Goal: Transaction & Acquisition: Book appointment/travel/reservation

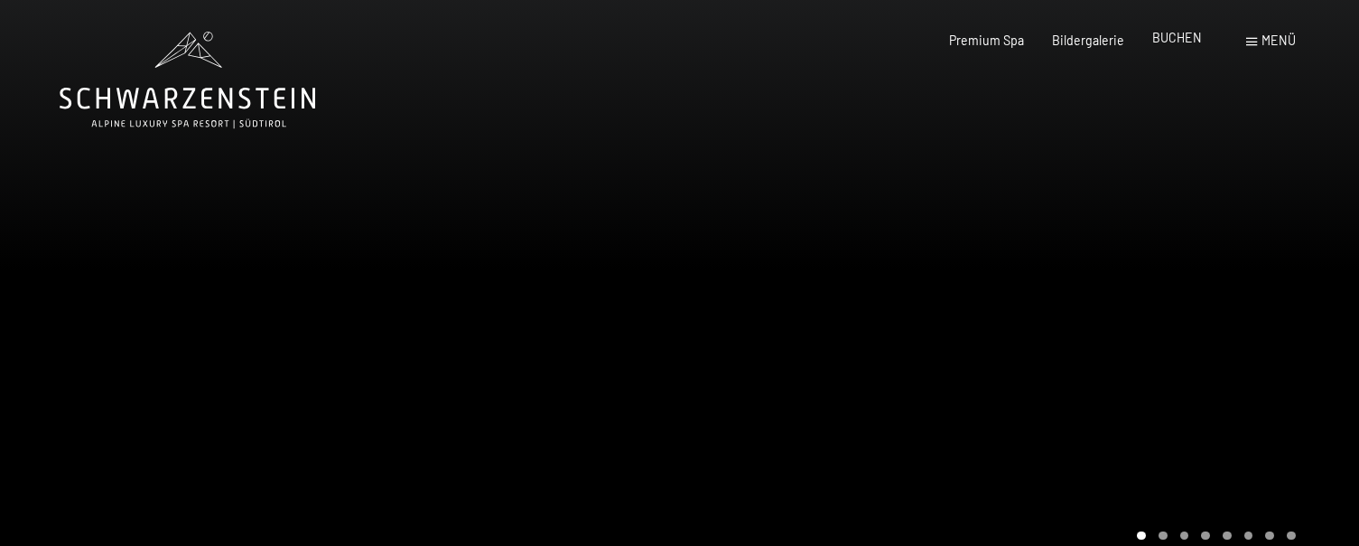
click at [1191, 38] on span "BUCHEN" at bounding box center [1178, 37] width 50 height 15
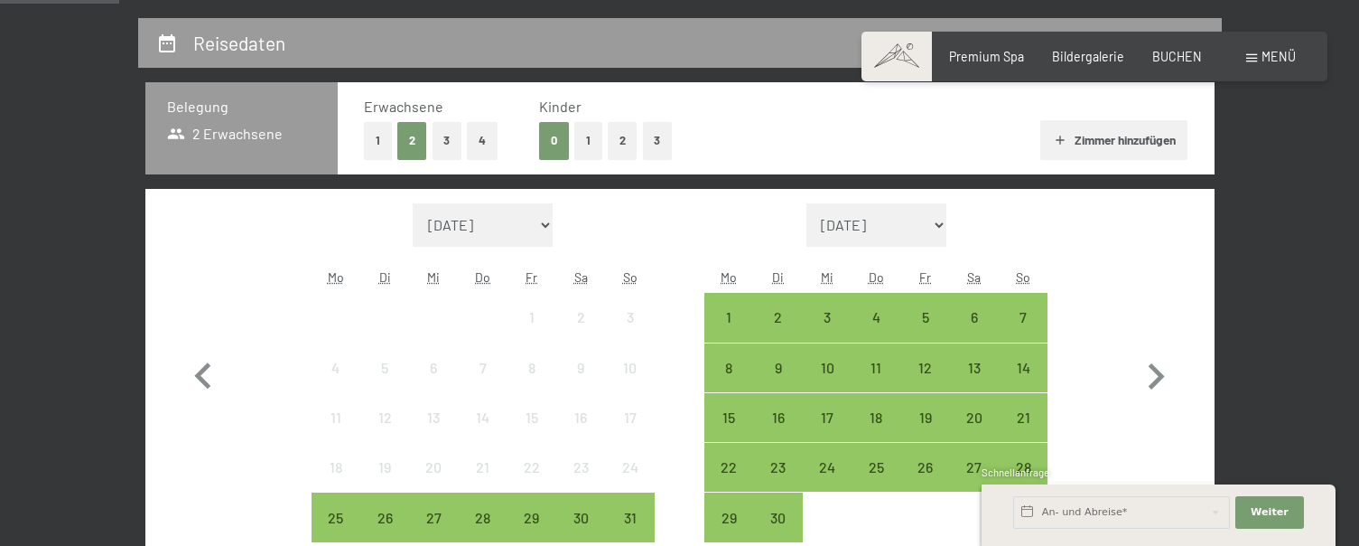
scroll to position [542, 0]
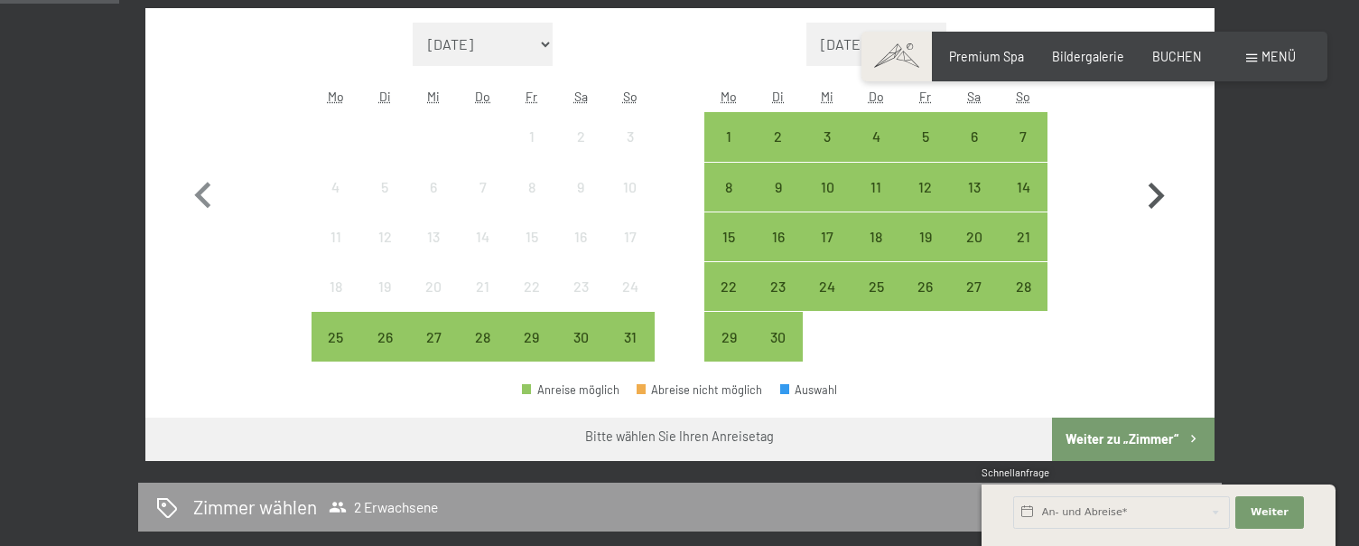
click at [1152, 187] on icon "button" at bounding box center [1157, 195] width 16 height 26
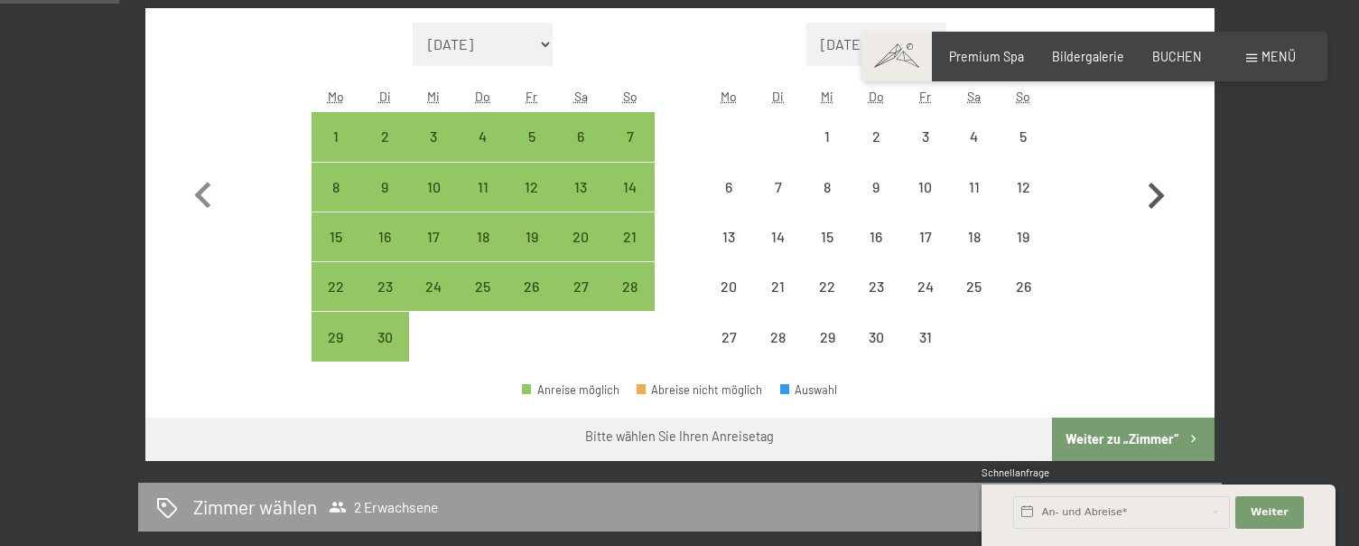
select select "2025-09-01"
select select "2025-10-01"
select select "2025-09-01"
select select "2025-10-01"
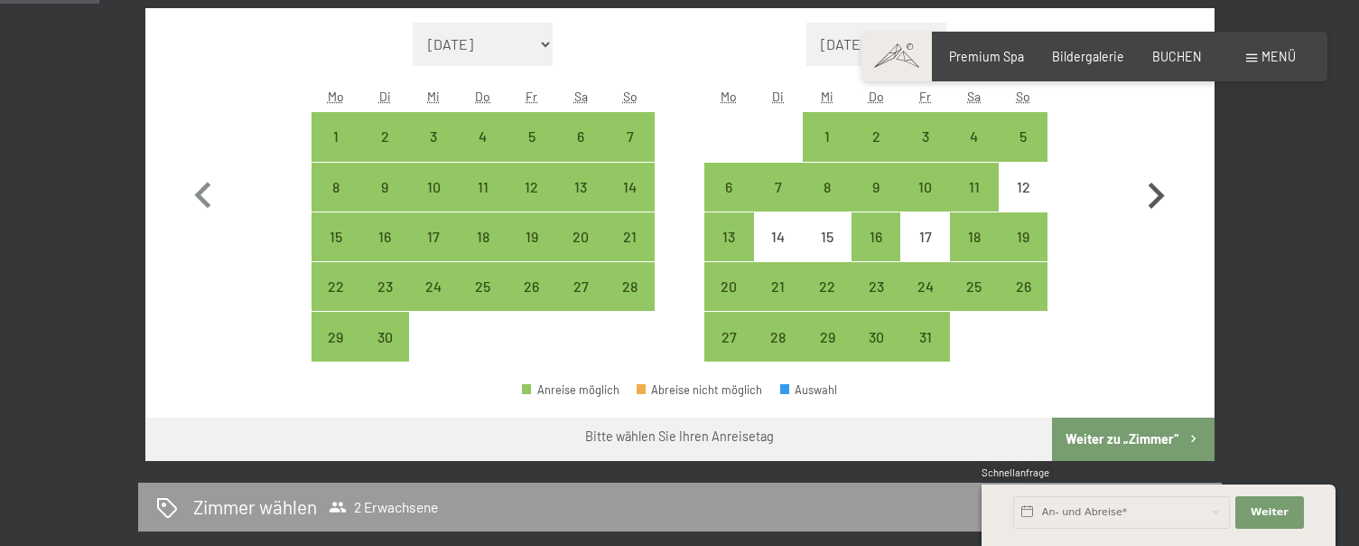
scroll to position [452, 0]
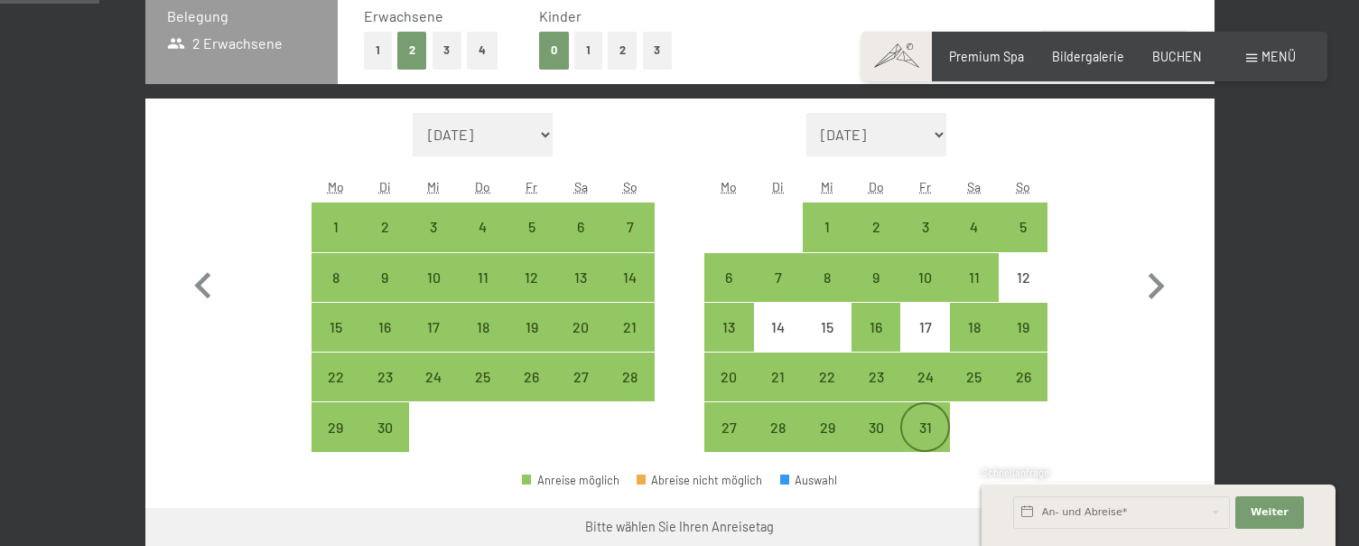
click at [923, 432] on div "31" at bounding box center [924, 442] width 45 height 45
select select "2025-09-01"
select select "2025-10-01"
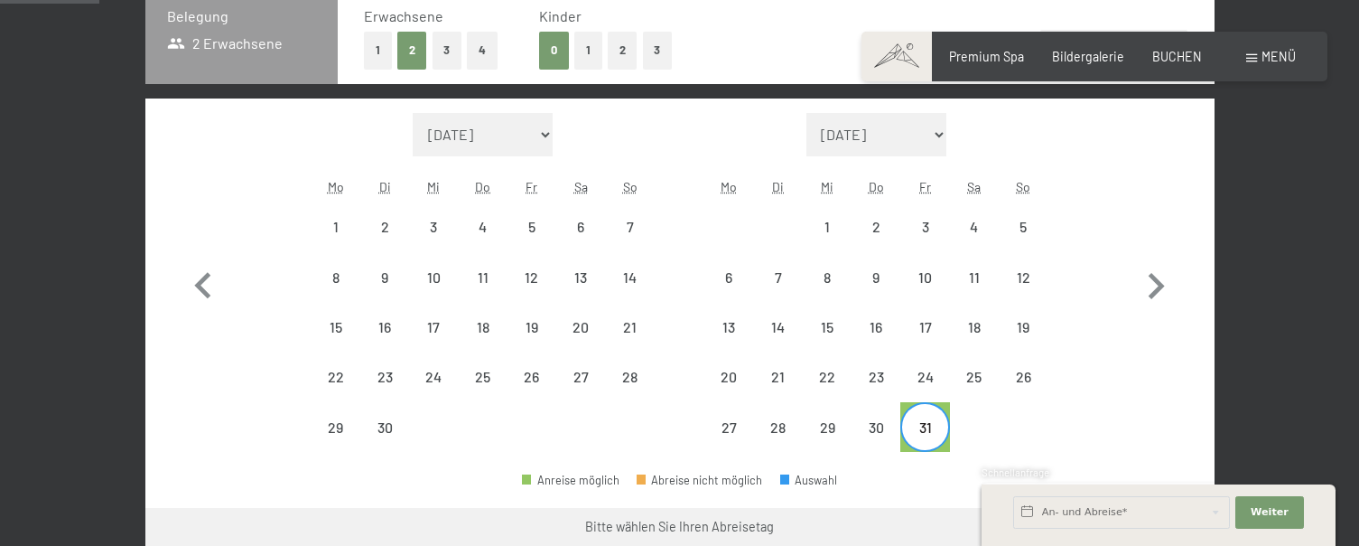
click at [943, 418] on div "31" at bounding box center [924, 426] width 45 height 45
select select "2025-09-01"
select select "2025-10-01"
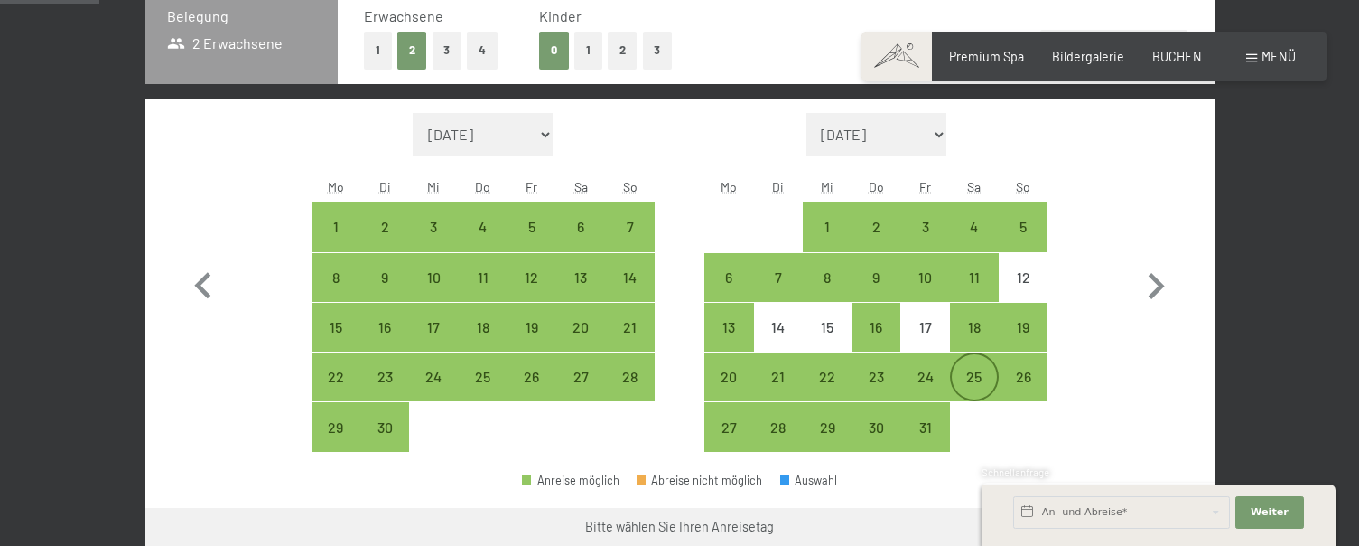
click at [983, 378] on div "25" at bounding box center [974, 391] width 45 height 45
select select "2025-09-01"
select select "2025-10-01"
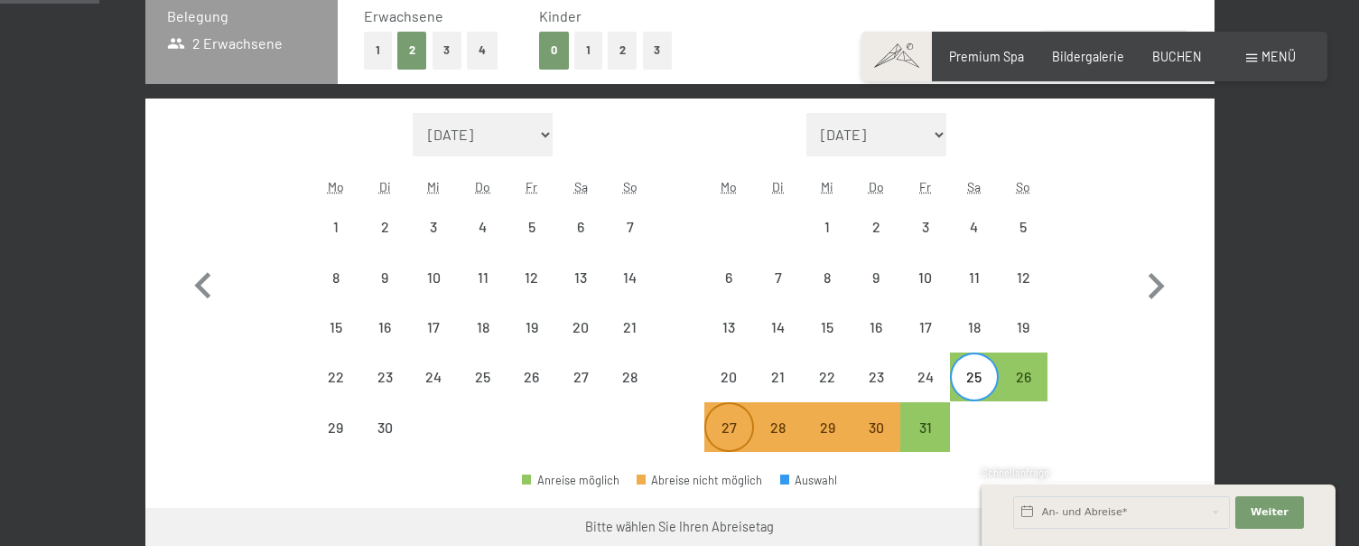
click at [709, 441] on div "27" at bounding box center [728, 442] width 45 height 45
select select "2025-09-01"
select select "2025-10-01"
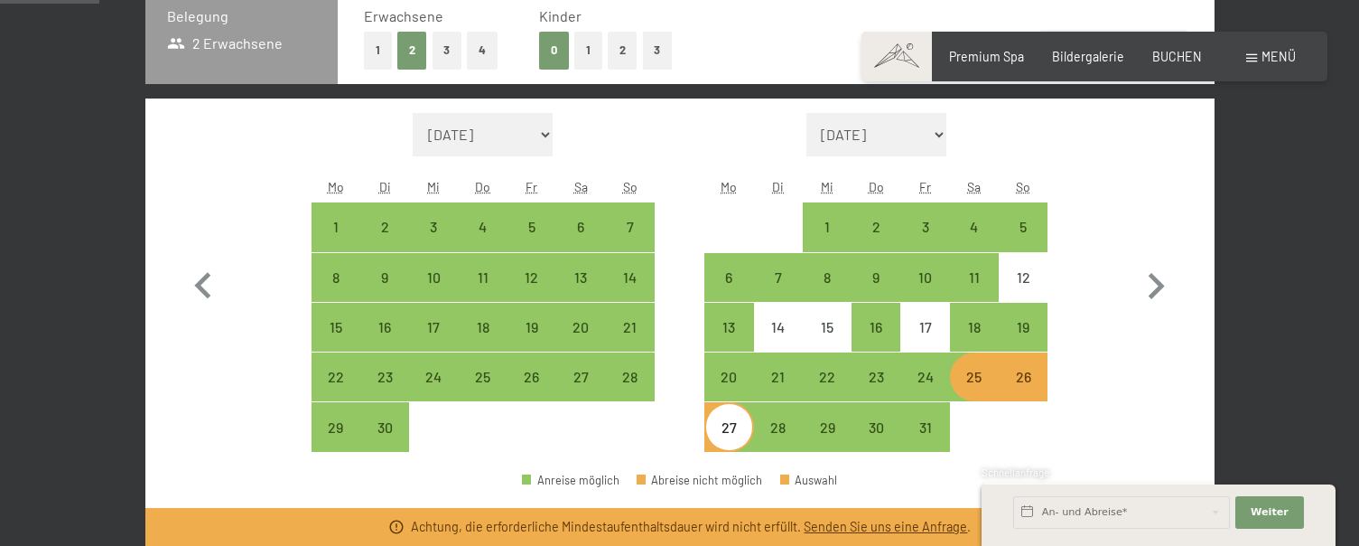
scroll to position [542, 0]
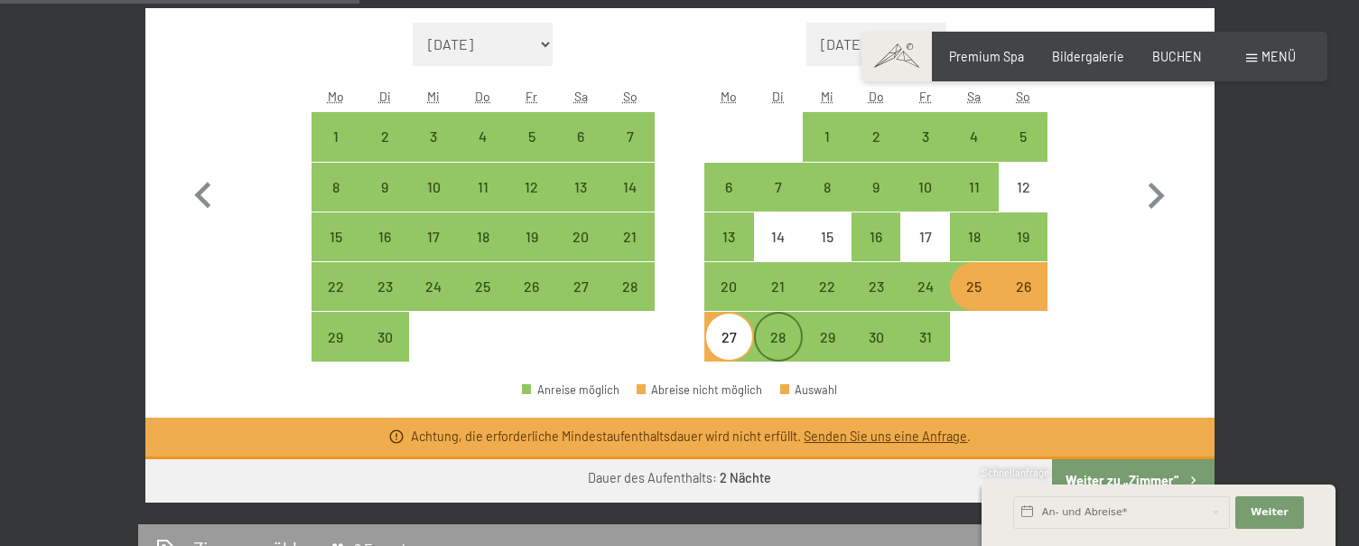
drag, startPoint x: 745, startPoint y: 345, endPoint x: 798, endPoint y: 344, distance: 53.3
click at [798, 344] on div "27 28 29 30 31" at bounding box center [876, 337] width 343 height 50
click at [798, 344] on div "28" at bounding box center [778, 352] width 45 height 45
select select "2025-09-01"
select select "2025-10-01"
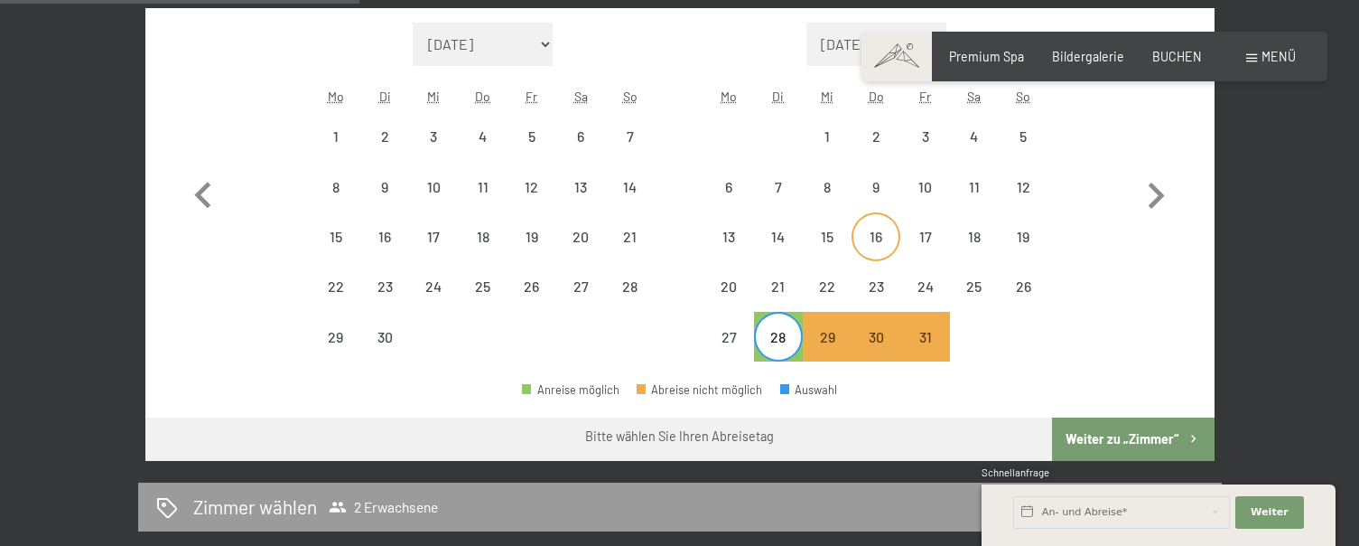
click at [855, 258] on div "16" at bounding box center [876, 251] width 45 height 45
select select "2025-09-01"
select select "2025-10-01"
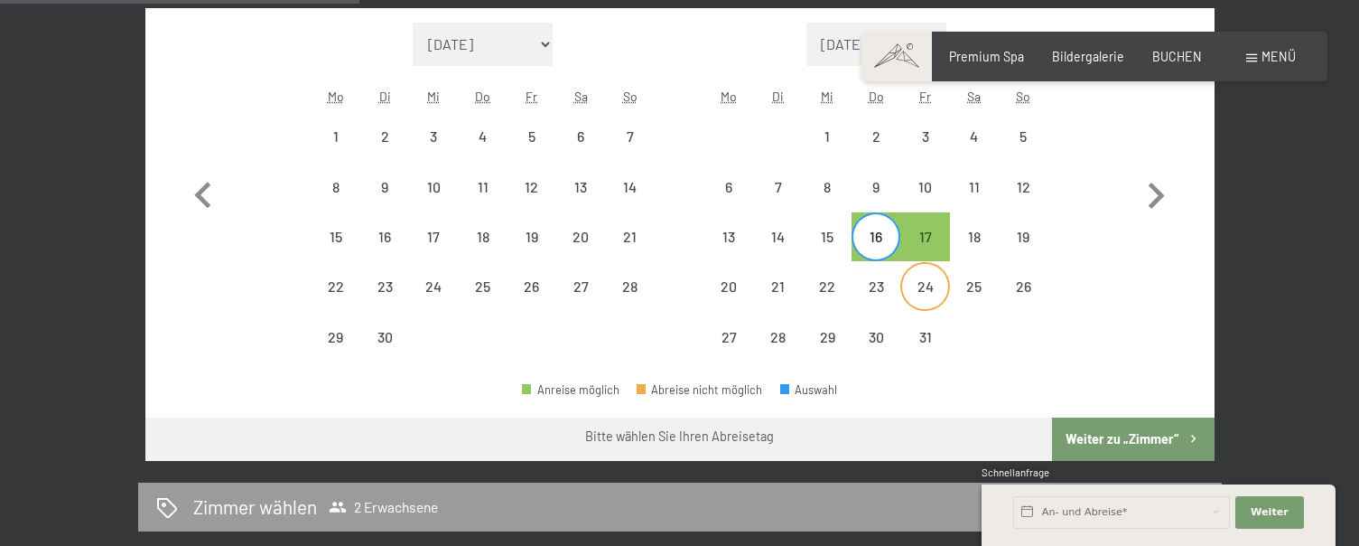
click at [921, 302] on div "24" at bounding box center [924, 301] width 45 height 45
select select "2025-09-01"
select select "2025-10-01"
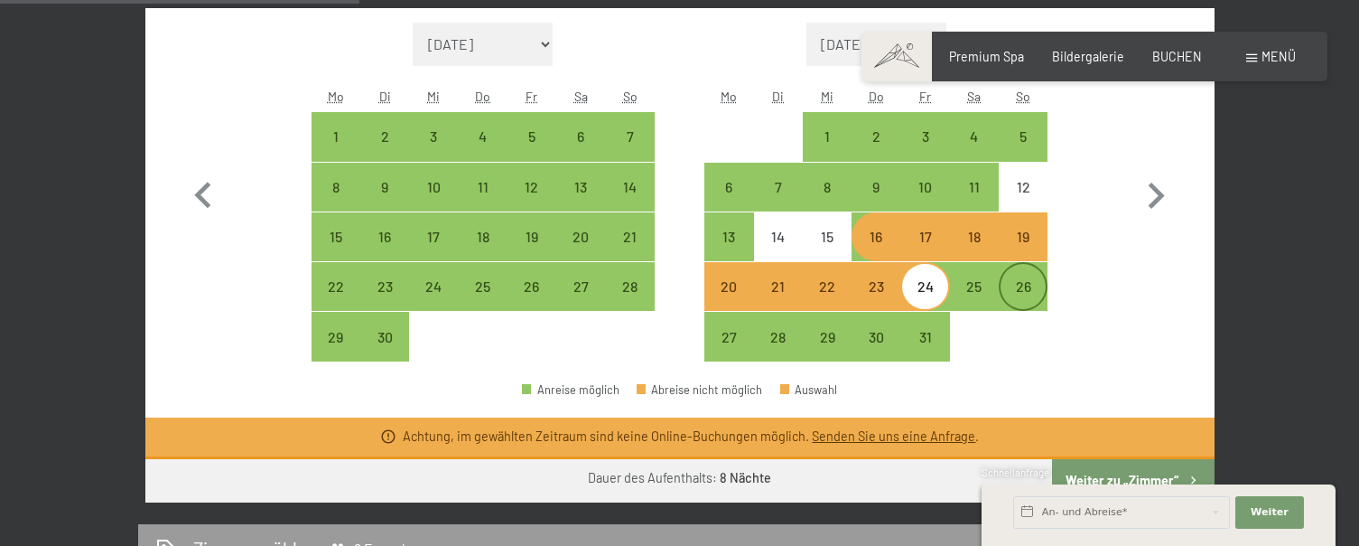
click at [1020, 295] on div "26" at bounding box center [1023, 301] width 45 height 45
select select "2025-09-01"
select select "2025-10-01"
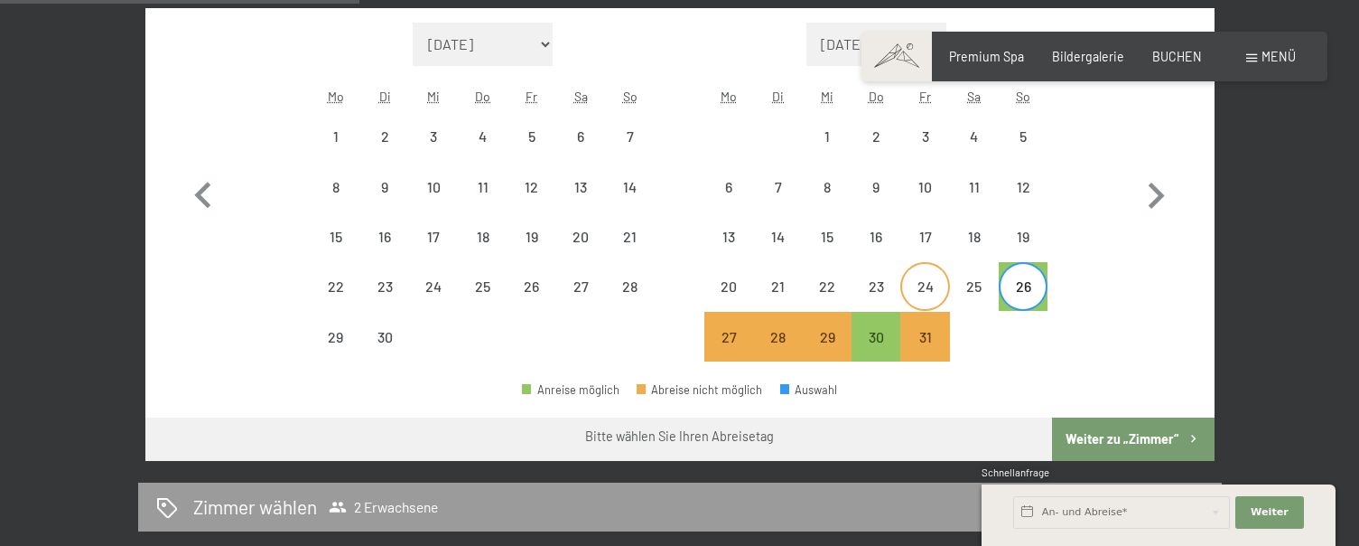
click at [947, 302] on div "24" at bounding box center [924, 301] width 45 height 45
select select "2025-09-01"
select select "2025-10-01"
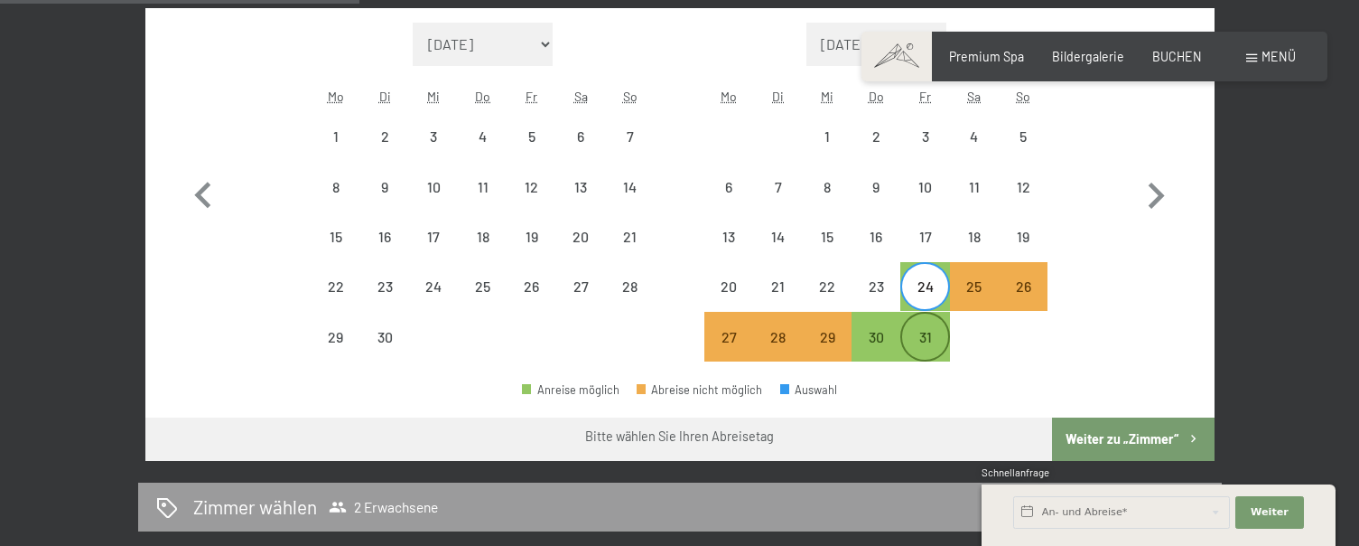
click at [929, 345] on div "31" at bounding box center [924, 352] width 45 height 45
select select "2025-09-01"
select select "2025-10-01"
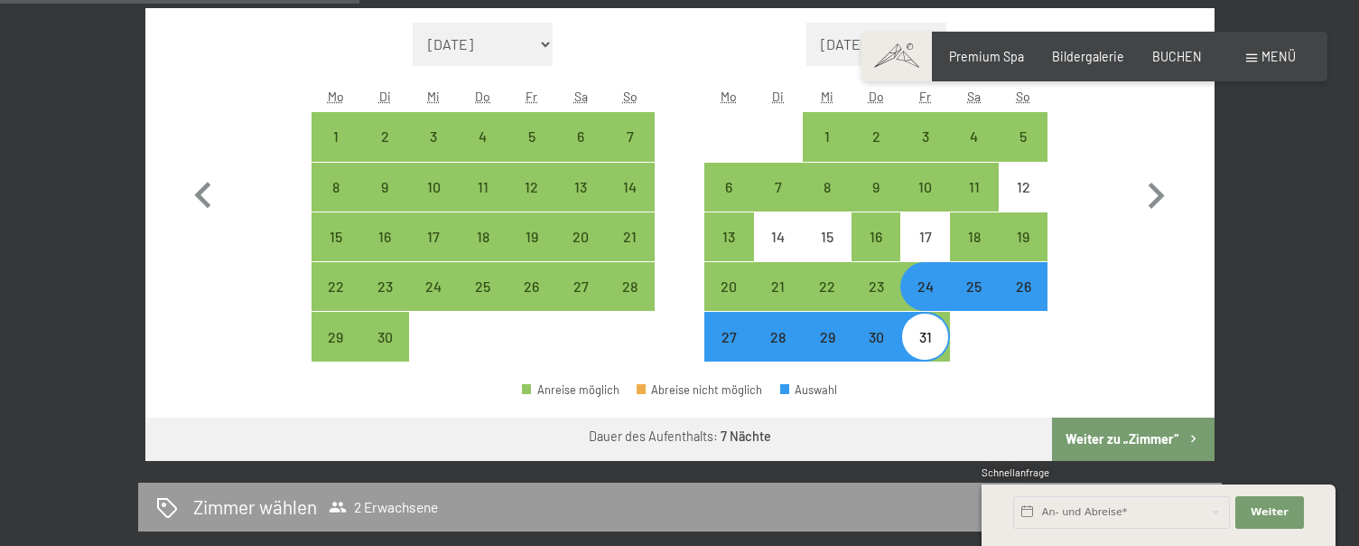
click at [929, 345] on div "31" at bounding box center [924, 352] width 45 height 45
select select "2025-09-01"
select select "2025-10-01"
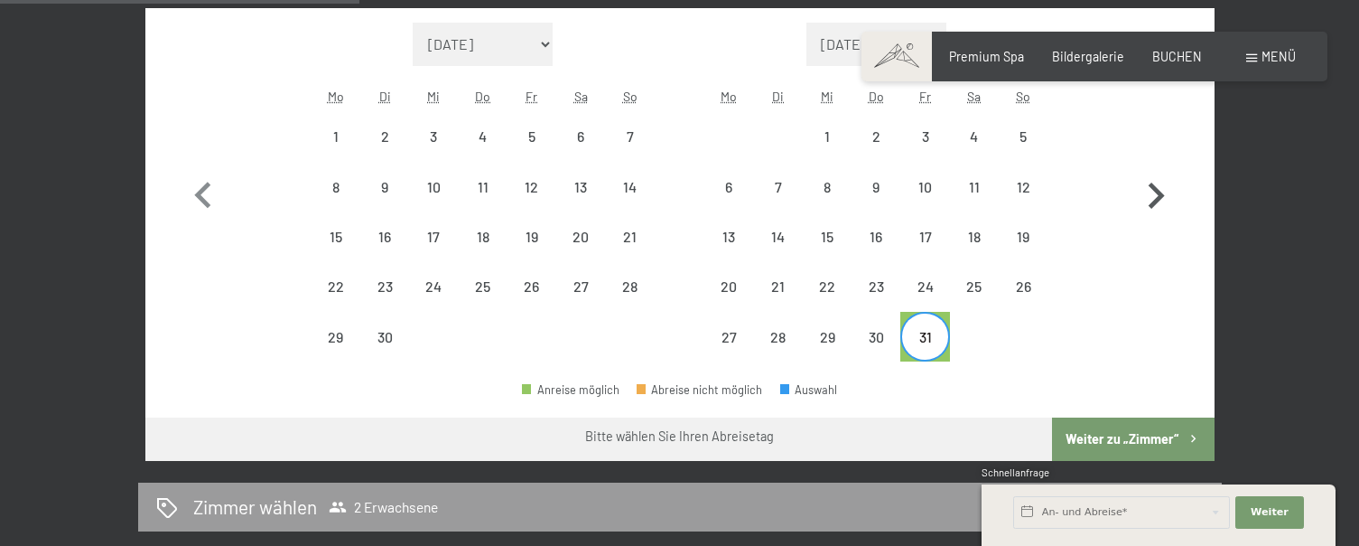
click at [1145, 202] on icon "button" at bounding box center [1156, 196] width 52 height 52
select select "2025-10-01"
select select "2025-11-01"
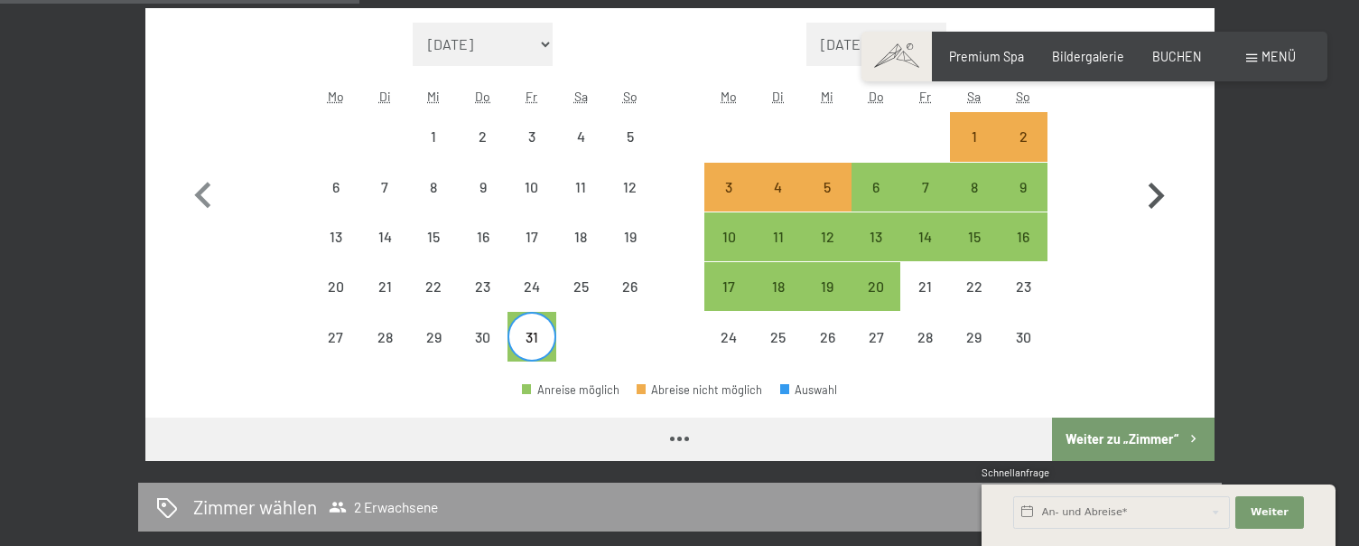
select select "2025-10-01"
select select "2025-11-01"
